Goal: Task Accomplishment & Management: Complete application form

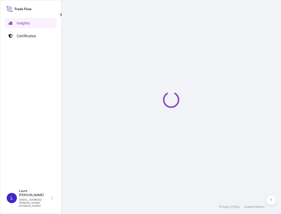
select select "2025"
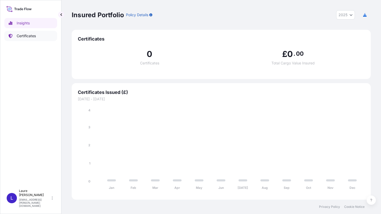
click at [36, 37] on p "Certificates" at bounding box center [26, 35] width 19 height 5
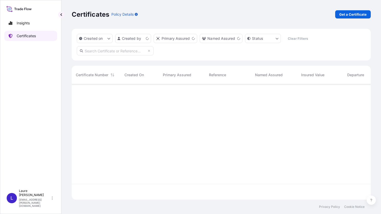
scroll to position [114, 295]
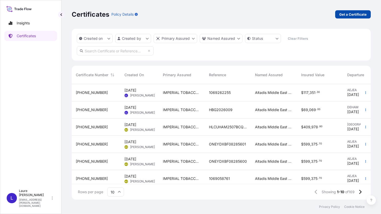
click at [281, 16] on p "Get a Certificate" at bounding box center [353, 14] width 27 height 5
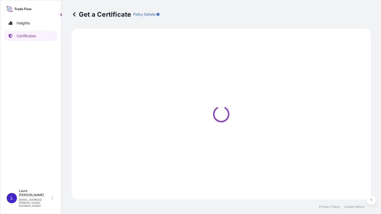
select select "Sea"
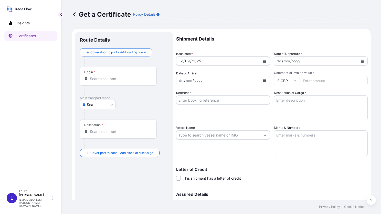
click at [106, 81] on div "Origin *" at bounding box center [118, 76] width 77 height 19
click at [106, 81] on input "Origin *" at bounding box center [120, 78] width 60 height 5
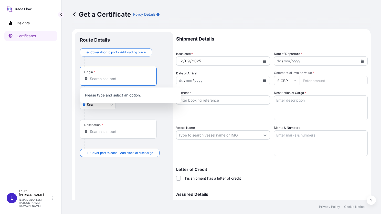
click at [103, 78] on input "Origin *" at bounding box center [120, 78] width 60 height 5
type input "E"
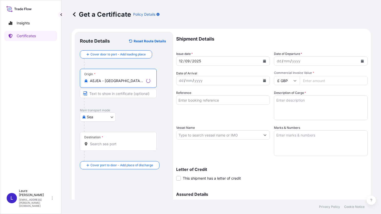
type input "AEJEA - Jebel Ali, United Arab Emirates"
click at [102, 146] on div "Destination *" at bounding box center [118, 141] width 77 height 19
click at [102, 146] on input "Destination *" at bounding box center [120, 143] width 60 height 5
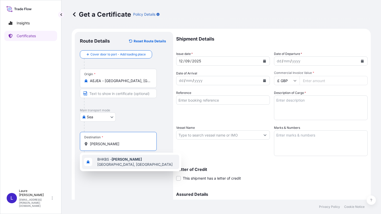
click at [116, 158] on span "BHKBS - Khalifa Bin Salman Port, Bahrain" at bounding box center [137, 162] width 80 height 10
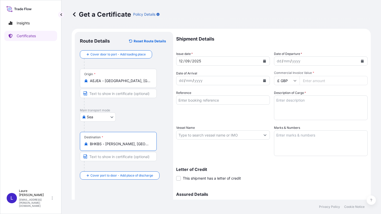
type input "BHKBS - Khalifa Bin Salman Port, Bahrain"
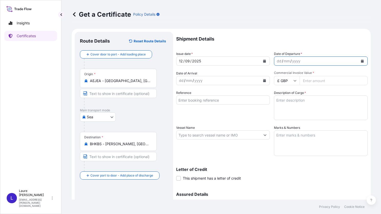
click at [281, 60] on button "Calendar" at bounding box center [363, 61] width 8 height 8
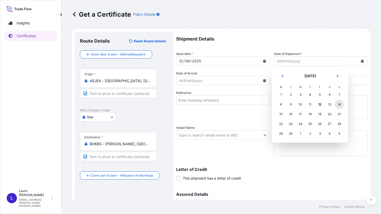
click at [281, 103] on div "14" at bounding box center [339, 104] width 9 height 9
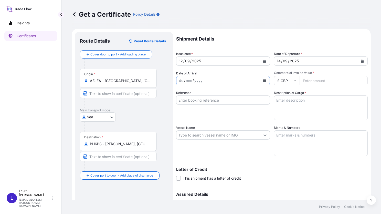
click at [263, 80] on icon "Calendar" at bounding box center [264, 80] width 3 height 3
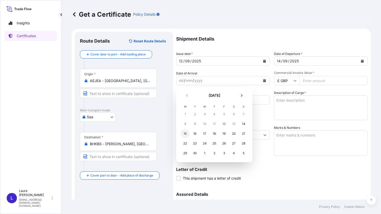
click at [186, 134] on div "15" at bounding box center [185, 133] width 9 height 9
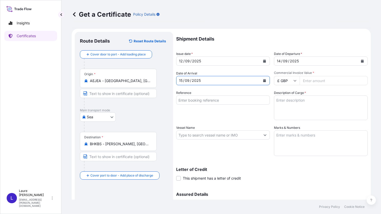
click at [227, 101] on input "Reference" at bounding box center [223, 99] width 94 height 9
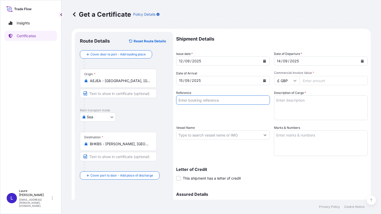
click at [213, 101] on input "Reference" at bounding box center [223, 99] width 94 height 9
paste input "1069261155"
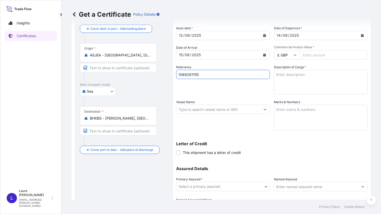
type input "1069261155"
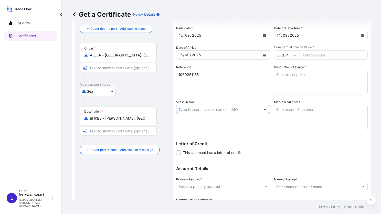
click at [207, 110] on input "Vessel Name" at bounding box center [219, 109] width 84 height 9
paste input "GFS PRIME"
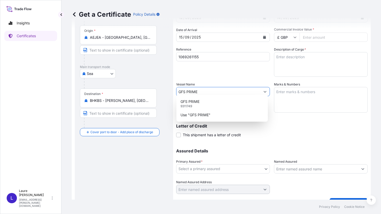
scroll to position [51, 0]
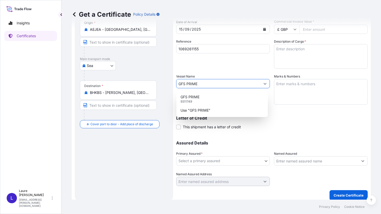
type input "GFS PRIME"
click at [266, 160] on body "0 options available. 2 options available. 2 options available. 2 options availa…" at bounding box center [190, 107] width 381 height 214
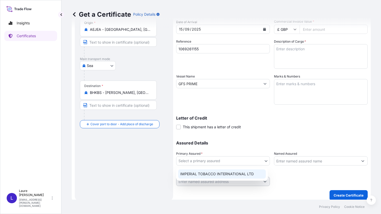
click at [236, 172] on div "IMPERIAL TOBACCO INTERNATIONAL LTD" at bounding box center [222, 173] width 88 height 9
select select "31694"
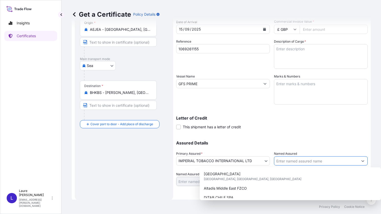
click at [281, 162] on button "Show suggestions" at bounding box center [363, 160] width 9 height 9
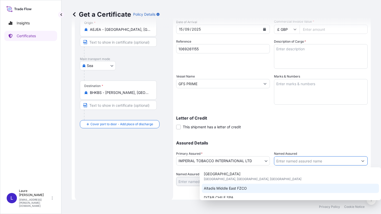
click at [244, 187] on span "Altadis Middle East FZCO" at bounding box center [225, 188] width 43 height 5
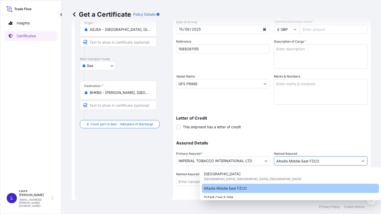
type input "Altadis Middle East FZCO"
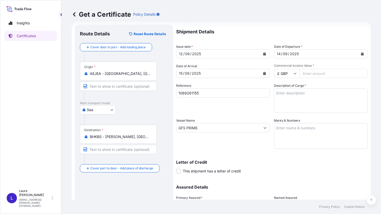
scroll to position [0, 0]
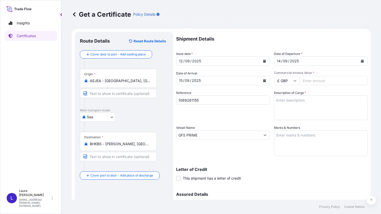
click at [281, 80] on icon at bounding box center [295, 80] width 3 height 3
click at [281, 116] on div "$ USD" at bounding box center [285, 116] width 22 height 10
type input "$ USD"
click at [281, 80] on input "Commercial Invoice Value *" at bounding box center [334, 80] width 68 height 9
type input "114708"
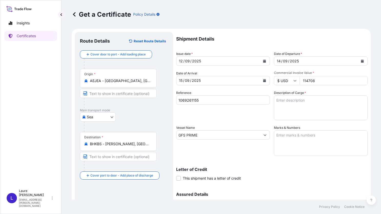
click at [281, 102] on textarea "Description of Cargo *" at bounding box center [321, 107] width 94 height 25
click at [278, 132] on textarea "Marks & Numbers" at bounding box center [321, 143] width 94 height 26
paste textarea "1 x 20'Dry Container HLBU2363782 Seal LSC066507"
type textarea "1 x 20'Dry Container HLBU2363782 Seal LSC066507"
click at [277, 101] on textarea "Description of Cargo *" at bounding box center [321, 107] width 94 height 25
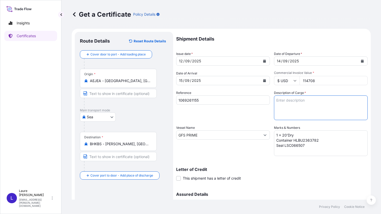
paste textarea "180 cases of cigarettes Gross weight: 2.620,200 Kg Net weight: 2.492,400 Kg Jas…"
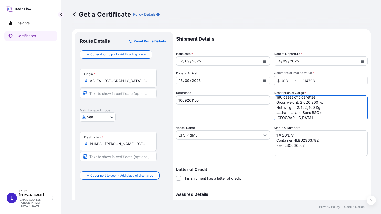
click at [279, 97] on textarea "180 cases of cigarettes Gross weight: 2.620,200 Kg Net weight: 2.492,400 Kg Jas…" at bounding box center [321, 107] width 94 height 25
drag, startPoint x: 278, startPoint y: 97, endPoint x: 272, endPoint y: 97, distance: 5.9
click at [272, 97] on div "Shipment Details Issue date * 12 / 09 / 2025 Date of Departure * 14 / 09 / 2025…" at bounding box center [272, 134] width 192 height 205
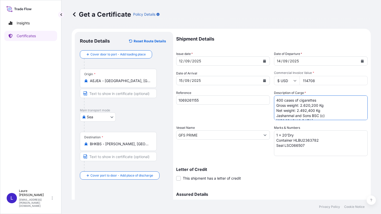
drag, startPoint x: 299, startPoint y: 105, endPoint x: 316, endPoint y: 105, distance: 17.2
click at [281, 105] on textarea "400 cases of cigarettes Gross weight: 2.620,200 Kg Net weight: 2.492,400 Kg Jas…" at bounding box center [321, 107] width 94 height 25
paste textarea "5.781,8"
drag, startPoint x: 295, startPoint y: 110, endPoint x: 312, endPoint y: 108, distance: 16.8
click at [281, 108] on textarea "400 cases of cigarettes Gross weight: 5.781,800 Kg Net weight: 2.492,400 Kg Jas…" at bounding box center [321, 107] width 94 height 25
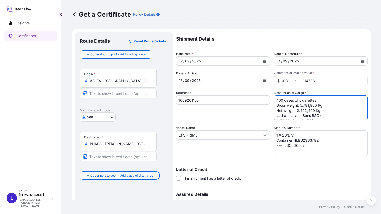
paste textarea "5.451,0"
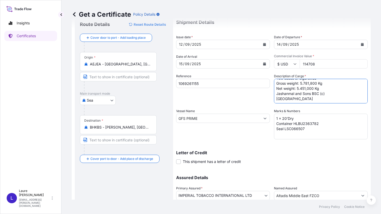
scroll to position [26, 0]
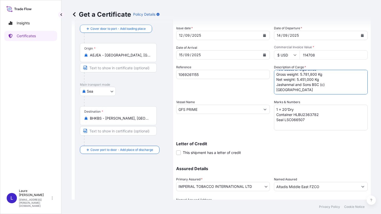
click at [281, 79] on textarea "400 cases of cigarettes Gross weight: 5.781,800 Kg Net weight: 5.451,000 Kg Jas…" at bounding box center [321, 82] width 94 height 25
type textarea "400 cases of cigarettes Gross weight: 5.781,800 Kg Net weight: 5.451,000 Kg Jas…"
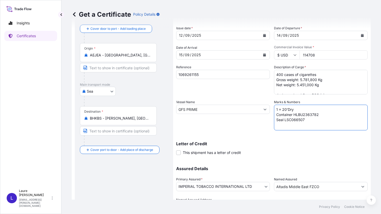
drag, startPoint x: 280, startPoint y: 110, endPoint x: 301, endPoint y: 110, distance: 20.5
click at [281, 110] on textarea "1 x 20'Dry Container HLBU2363782 Seal LSC066507" at bounding box center [321, 118] width 94 height 26
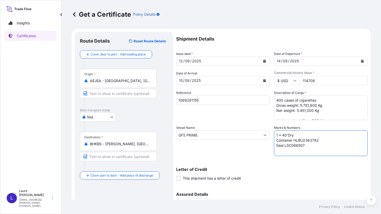
scroll to position [26, 0]
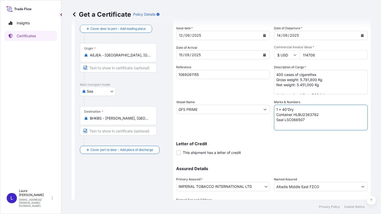
drag, startPoint x: 292, startPoint y: 114, endPoint x: 323, endPoint y: 114, distance: 31.3
click at [281, 114] on textarea "1 x 40'Dry Container HLBU2363782 Seal LSC066507" at bounding box center [321, 118] width 94 height 26
paste textarea "AMU321592"
drag, startPoint x: 283, startPoint y: 119, endPoint x: 304, endPoint y: 120, distance: 20.8
click at [281, 120] on textarea "1 x 40'Dry Container HAMU3215922 Seal LSC066507" at bounding box center [321, 118] width 94 height 26
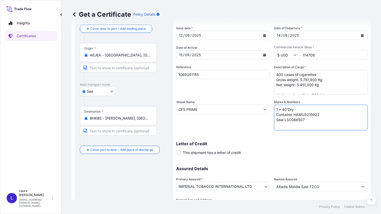
paste textarea "51851"
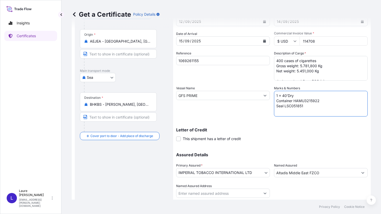
scroll to position [51, 0]
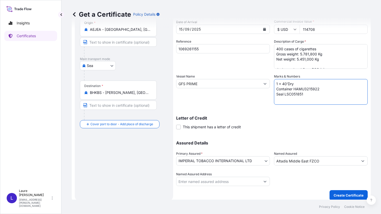
type textarea "1 x 40'Dry Container HAMU3215922 Seal LSC051851"
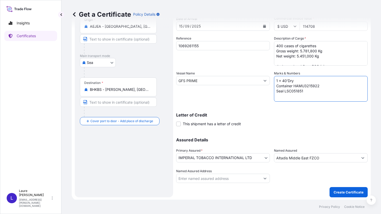
scroll to position [55, 0]
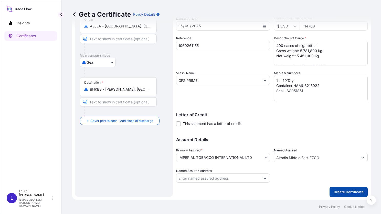
click at [281, 190] on p "Create Certificate" at bounding box center [349, 191] width 30 height 5
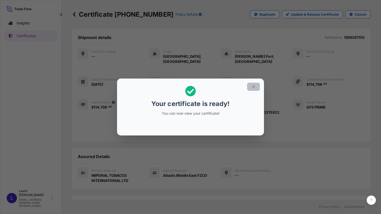
click at [253, 87] on icon "button" at bounding box center [253, 86] width 5 height 5
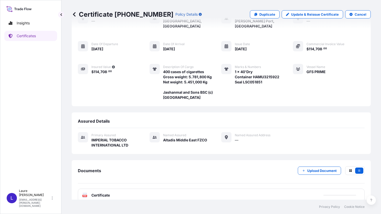
scroll to position [37, 0]
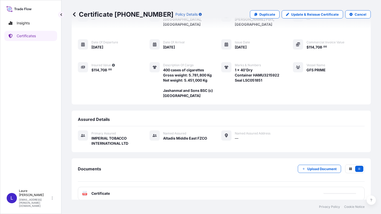
click at [100, 189] on div "PDF Certificate" at bounding box center [221, 193] width 287 height 13
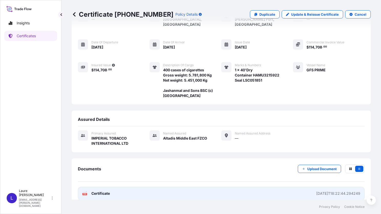
click at [84, 193] on text "PDF" at bounding box center [84, 194] width 3 height 2
